Goal: Information Seeking & Learning: Learn about a topic

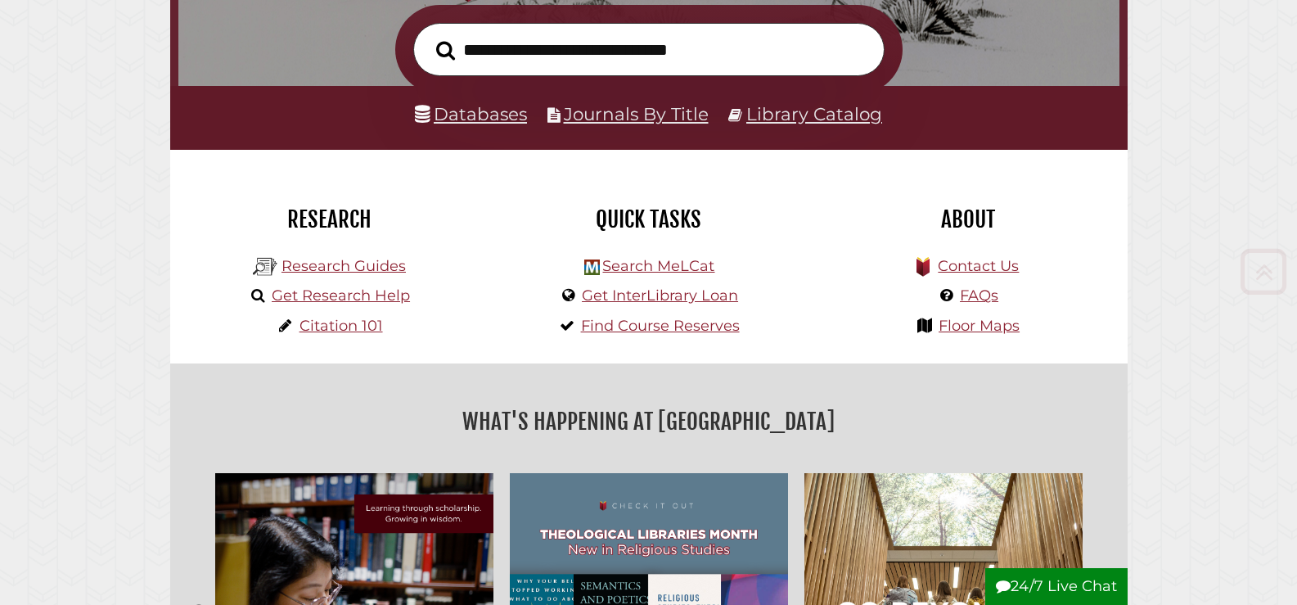
scroll to position [327, 0]
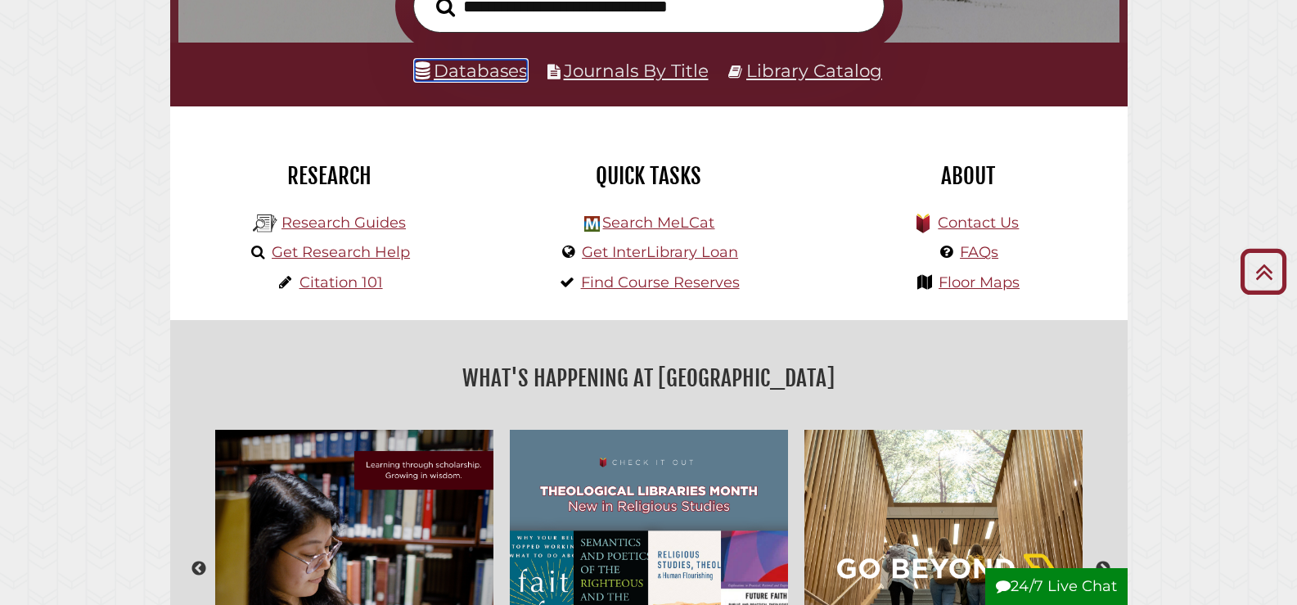
click at [452, 68] on link "Databases" at bounding box center [471, 70] width 112 height 21
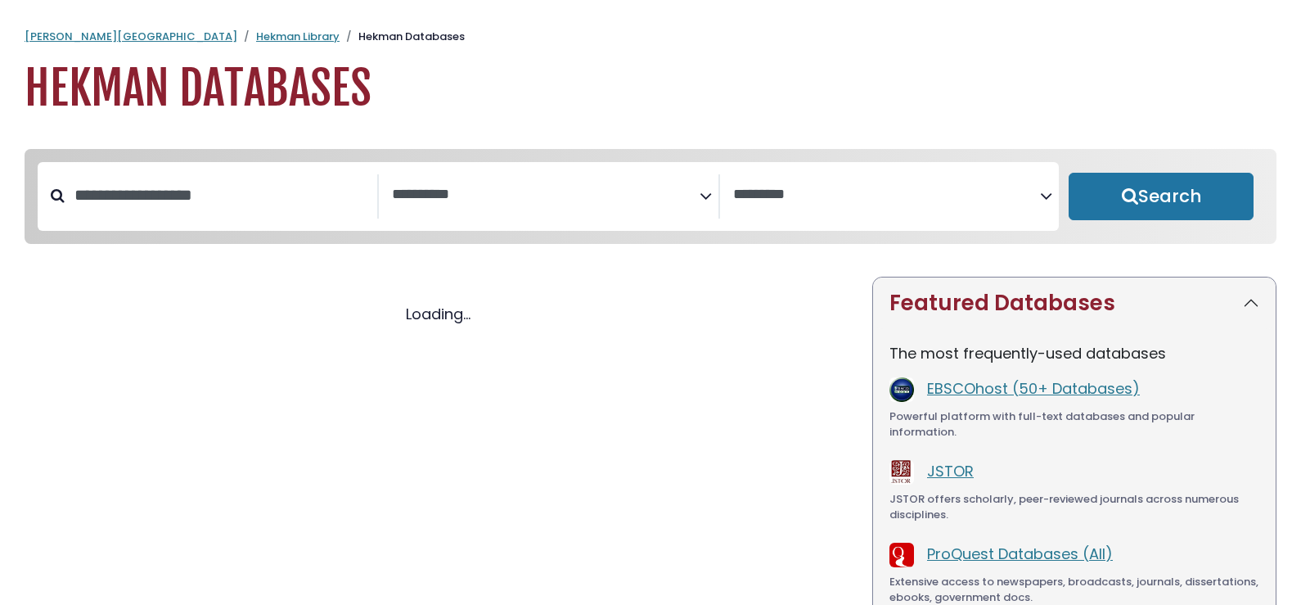
select select "Database Subject Filter"
select select "Database Vendors Filter"
select select "Database Subject Filter"
select select "Database Vendors Filter"
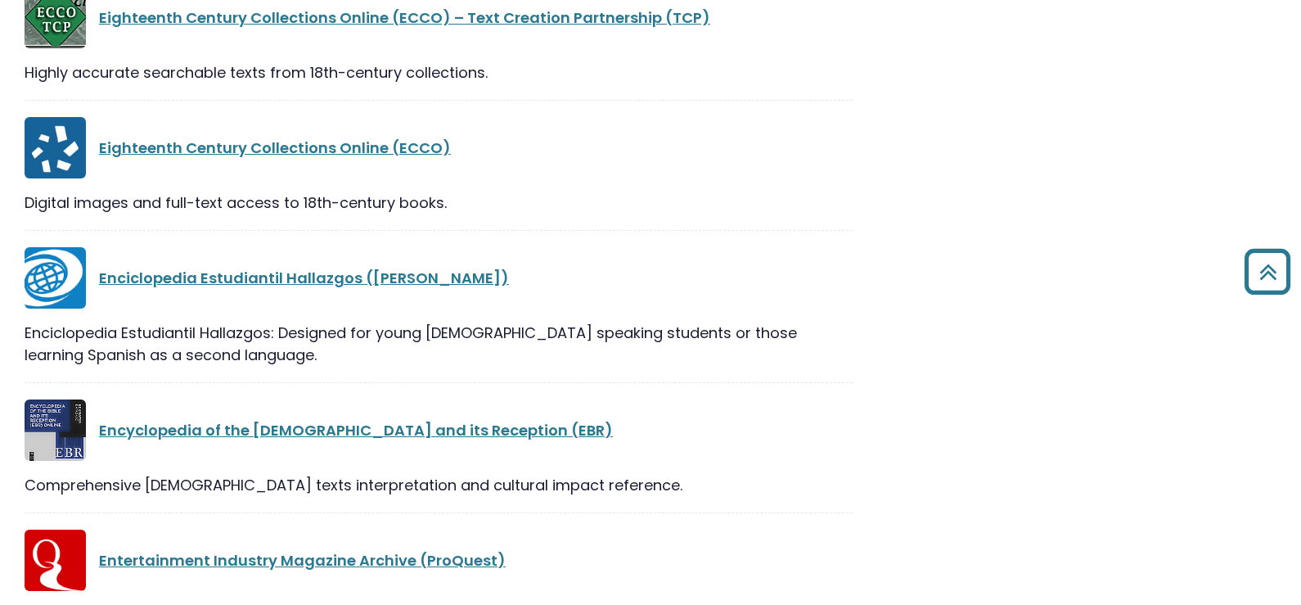
scroll to position [12844, 0]
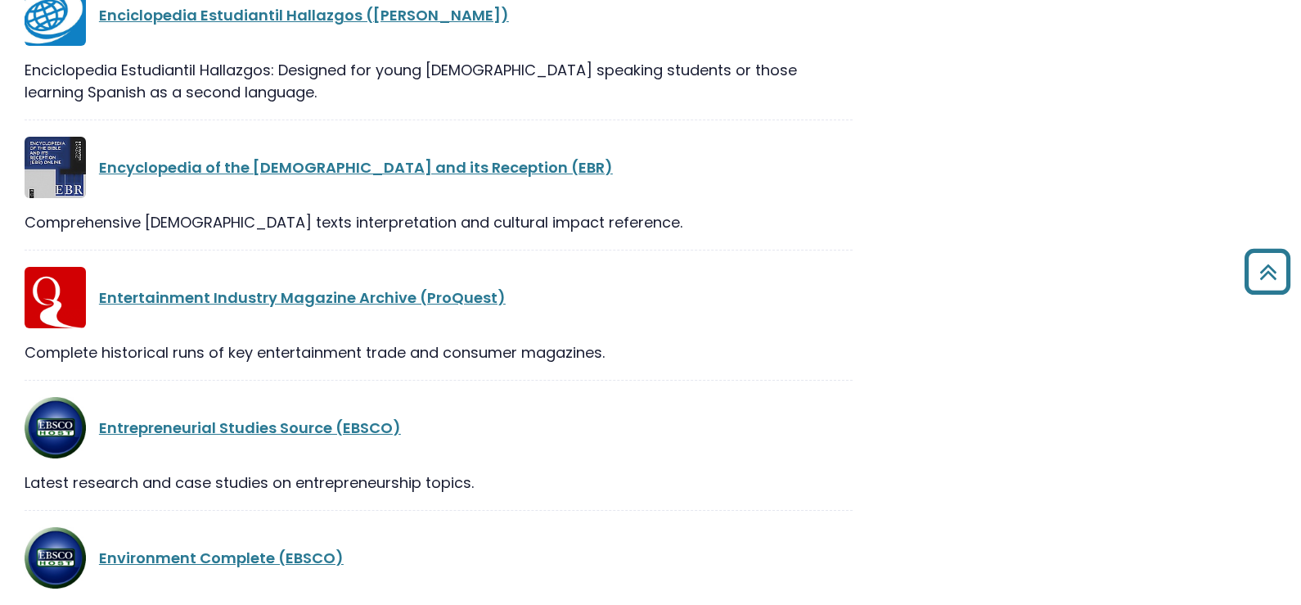
drag, startPoint x: 107, startPoint y: 308, endPoint x: 681, endPoint y: 321, distance: 573.6
click at [678, 341] on div "Complete historical runs of key entertainment trade and consumer magazines." at bounding box center [439, 352] width 828 height 22
click at [681, 341] on div "Complete historical runs of key entertainment trade and consumer magazines." at bounding box center [439, 352] width 828 height 22
drag, startPoint x: 681, startPoint y: 321, endPoint x: 515, endPoint y: 329, distance: 166.3
click at [515, 329] on div "Entertainment Industry Magazine Archive (ProQuest) Complete historical runs of …" at bounding box center [439, 324] width 828 height 114
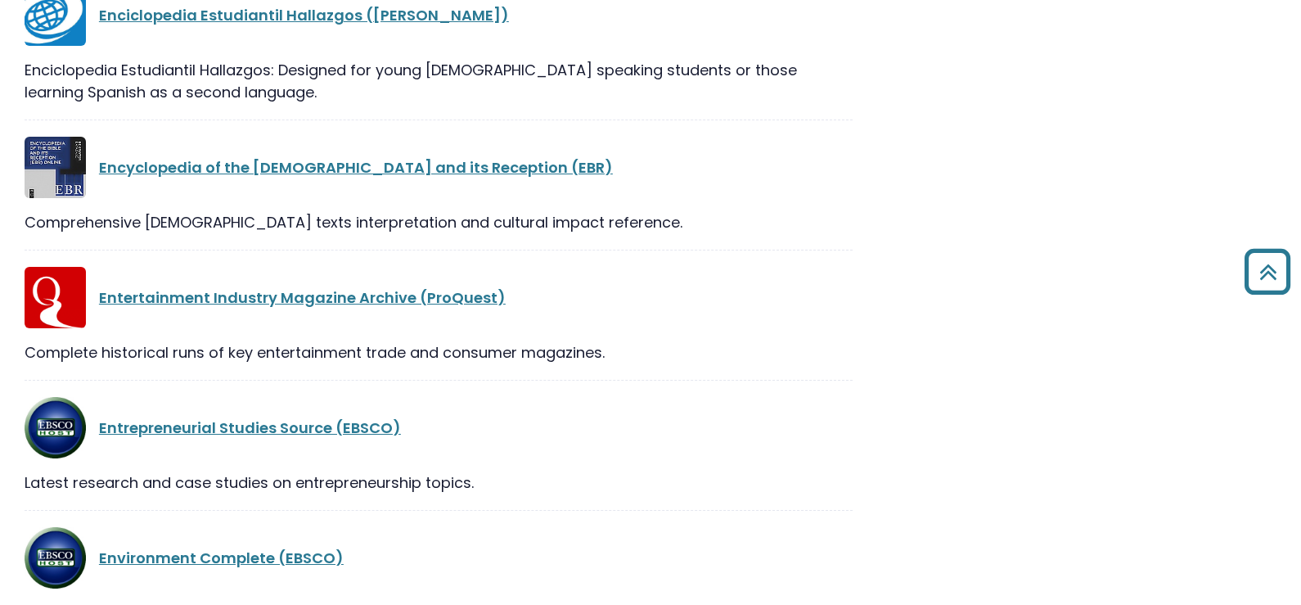
click at [515, 329] on div "Entertainment Industry Magazine Archive (ProQuest) Complete historical runs of …" at bounding box center [439, 324] width 828 height 114
drag, startPoint x: 291, startPoint y: 180, endPoint x: 362, endPoint y: 192, distance: 72.2
click at [340, 211] on div "Comprehensive [DEMOGRAPHIC_DATA] texts interpretation and cultural impact refer…" at bounding box center [439, 222] width 828 height 22
click at [363, 211] on div "Comprehensive [DEMOGRAPHIC_DATA] texts interpretation and cultural impact refer…" at bounding box center [439, 222] width 828 height 22
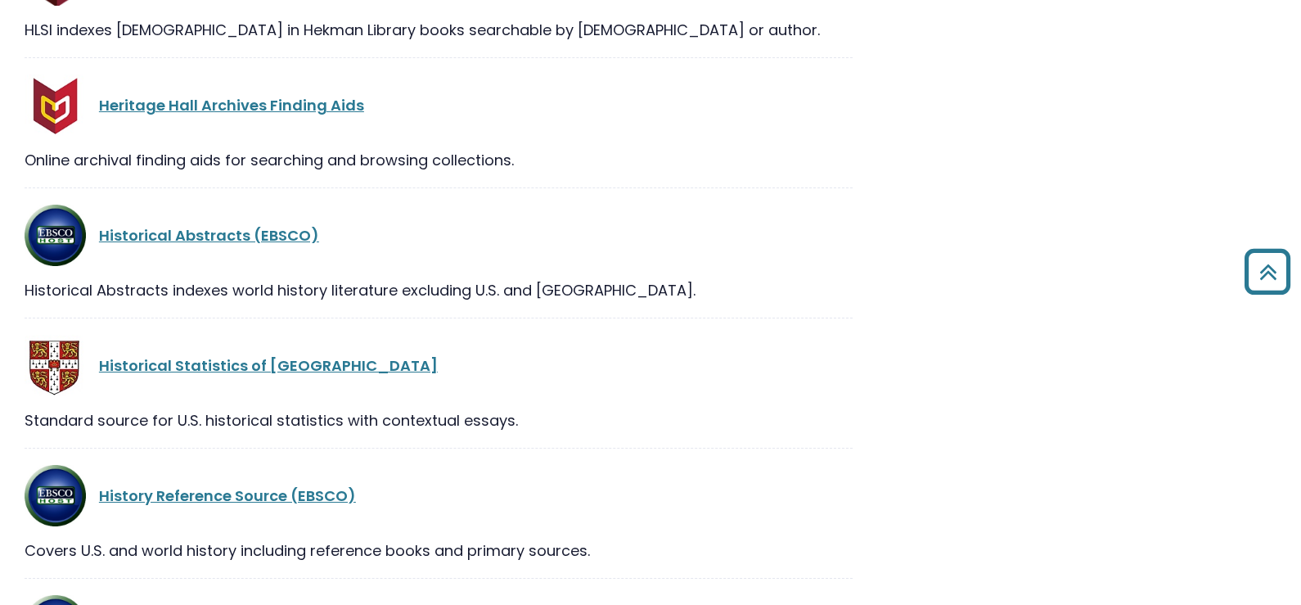
scroll to position [16444, 0]
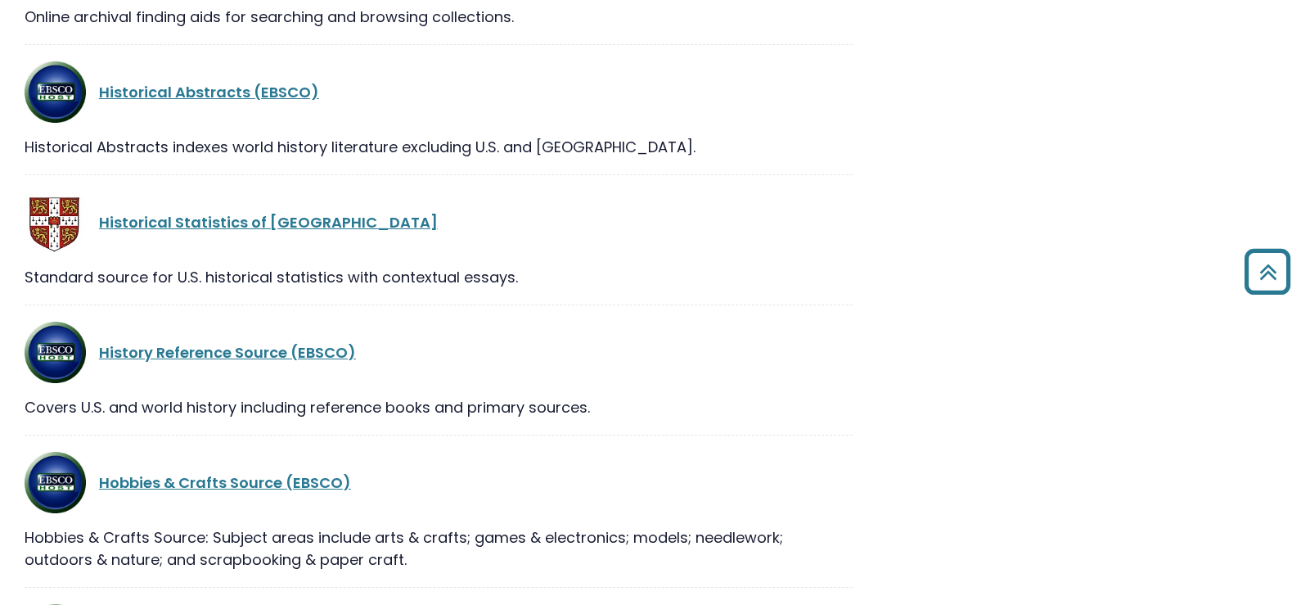
click at [338, 266] on div "Standard source for U.S. historical statistics with contextual essays." at bounding box center [439, 277] width 828 height 22
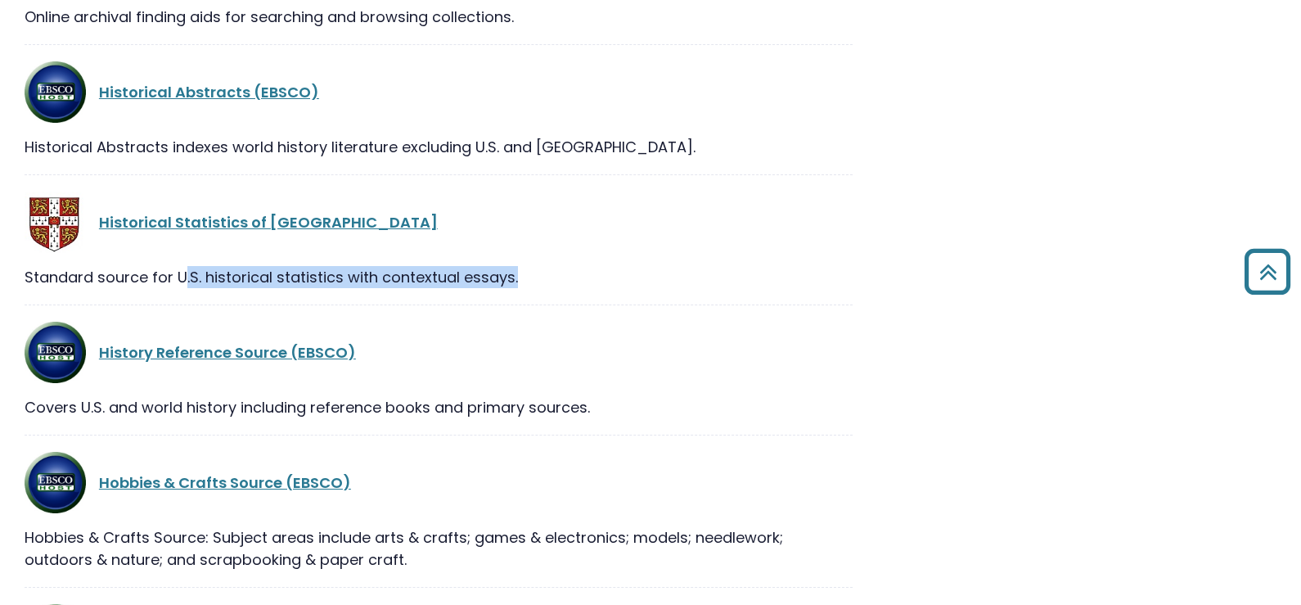
click at [338, 266] on div "Standard source for U.S. historical statistics with contextual essays." at bounding box center [439, 277] width 828 height 22
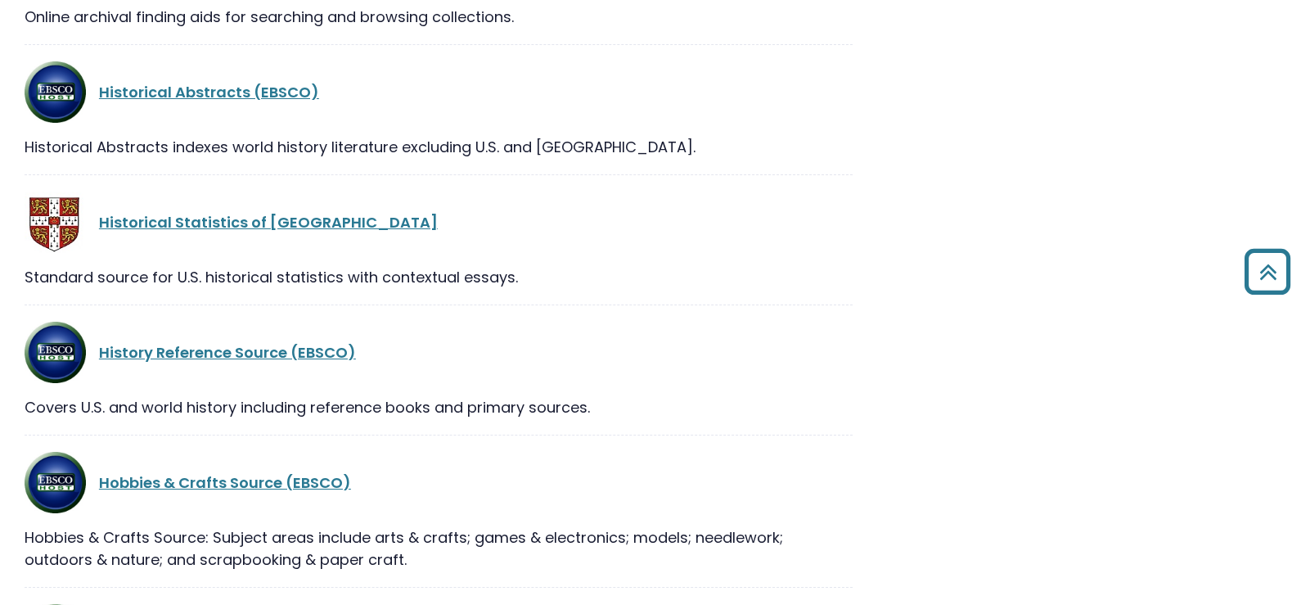
click at [689, 340] on div "History Reference Source (EBSCO)" at bounding box center [439, 352] width 828 height 61
click at [332, 342] on link "History Reference Source (EBSCO)" at bounding box center [227, 352] width 257 height 20
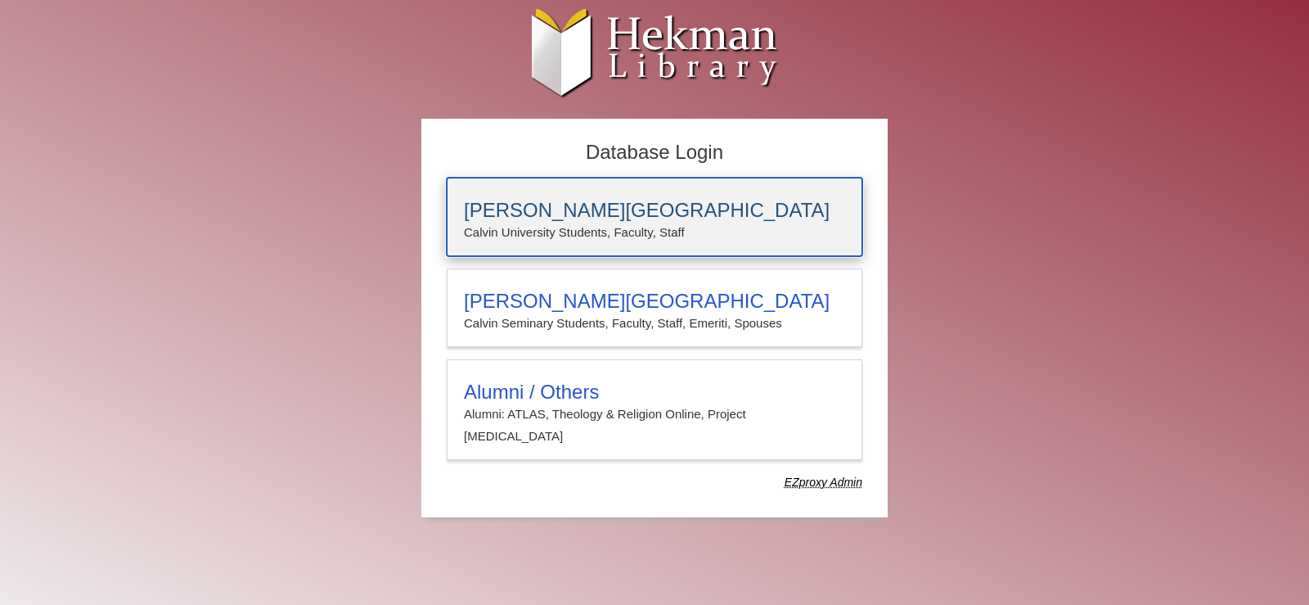
click at [710, 200] on h3 "Calvin University" at bounding box center [654, 210] width 381 height 23
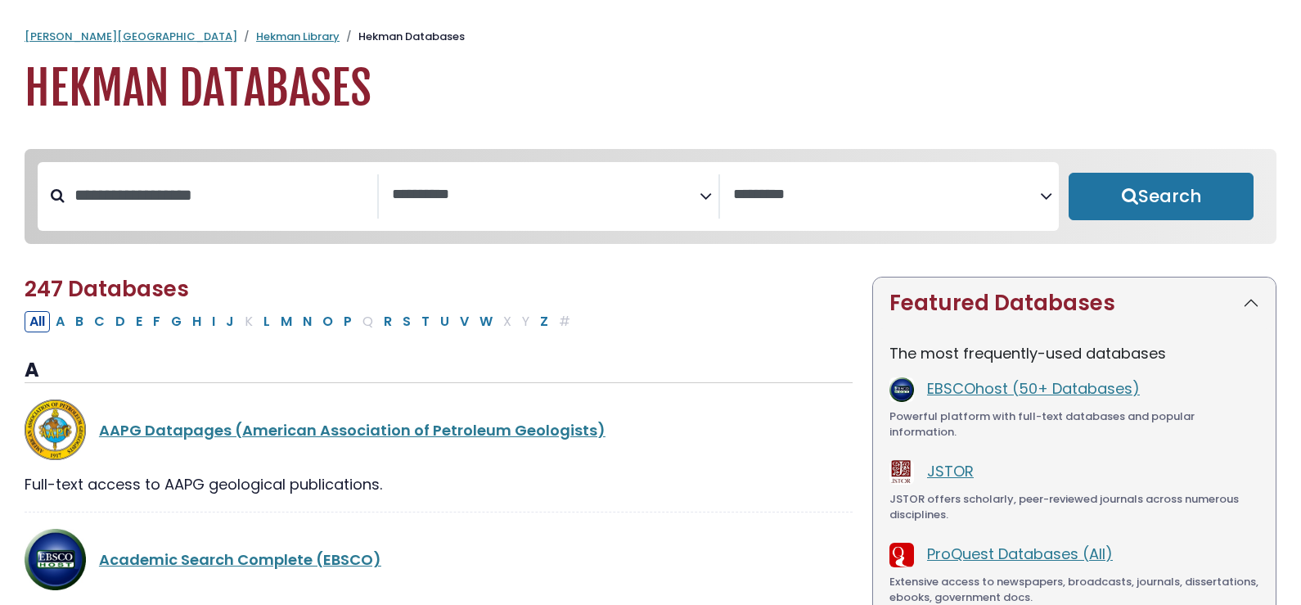
select select "Database Subject Filter"
select select "Database Vendors Filter"
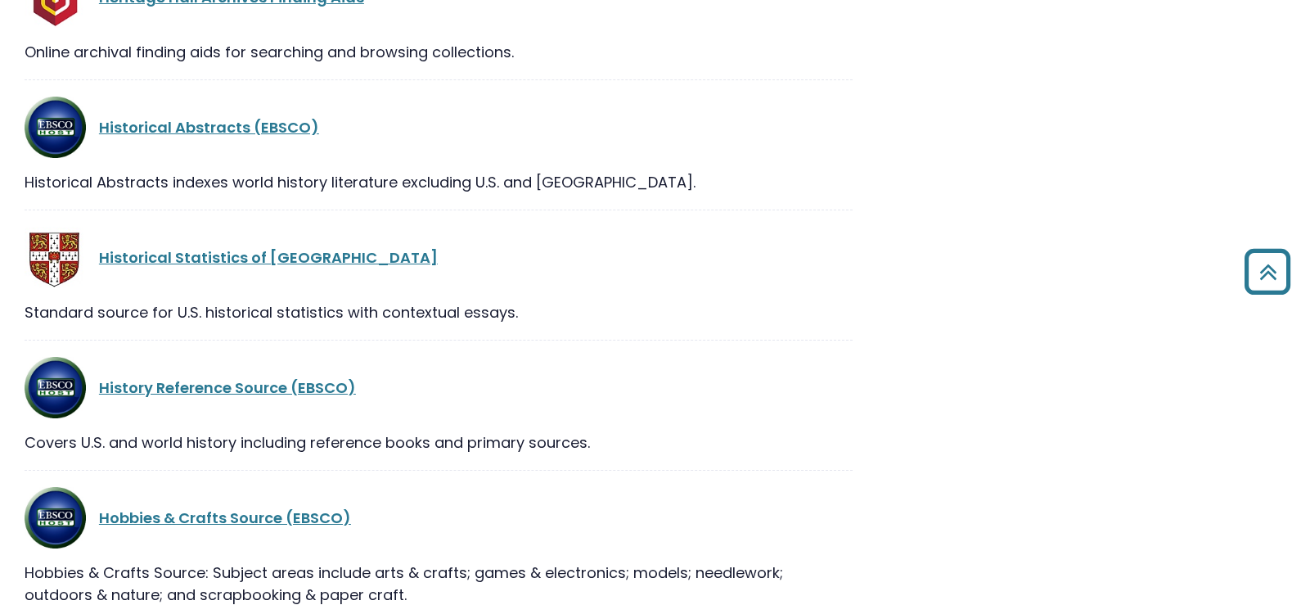
scroll to position [16444, 0]
